Goal: Transaction & Acquisition: Purchase product/service

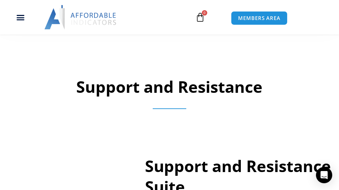
scroll to position [587, 0]
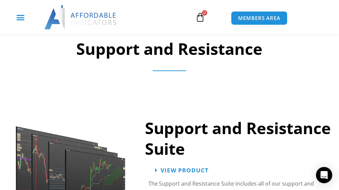
click at [17, 12] on div "Menu Toggle" at bounding box center [21, 17] width 34 height 13
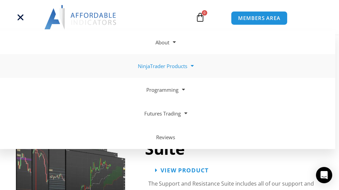
click at [191, 65] on span at bounding box center [190, 66] width 6 height 12
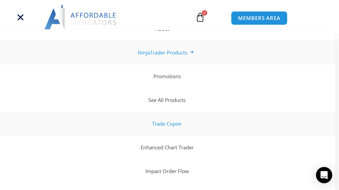
scroll to position [0, 0]
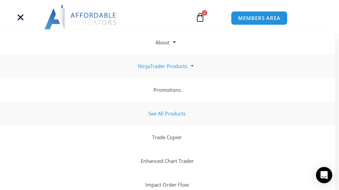
click at [163, 110] on link "See All Products" at bounding box center [165, 114] width 339 height 24
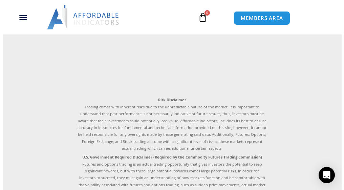
scroll to position [1594, 0]
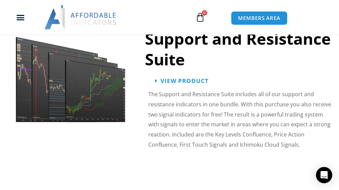
scroll to position [677, 0]
